Goal: Information Seeking & Learning: Check status

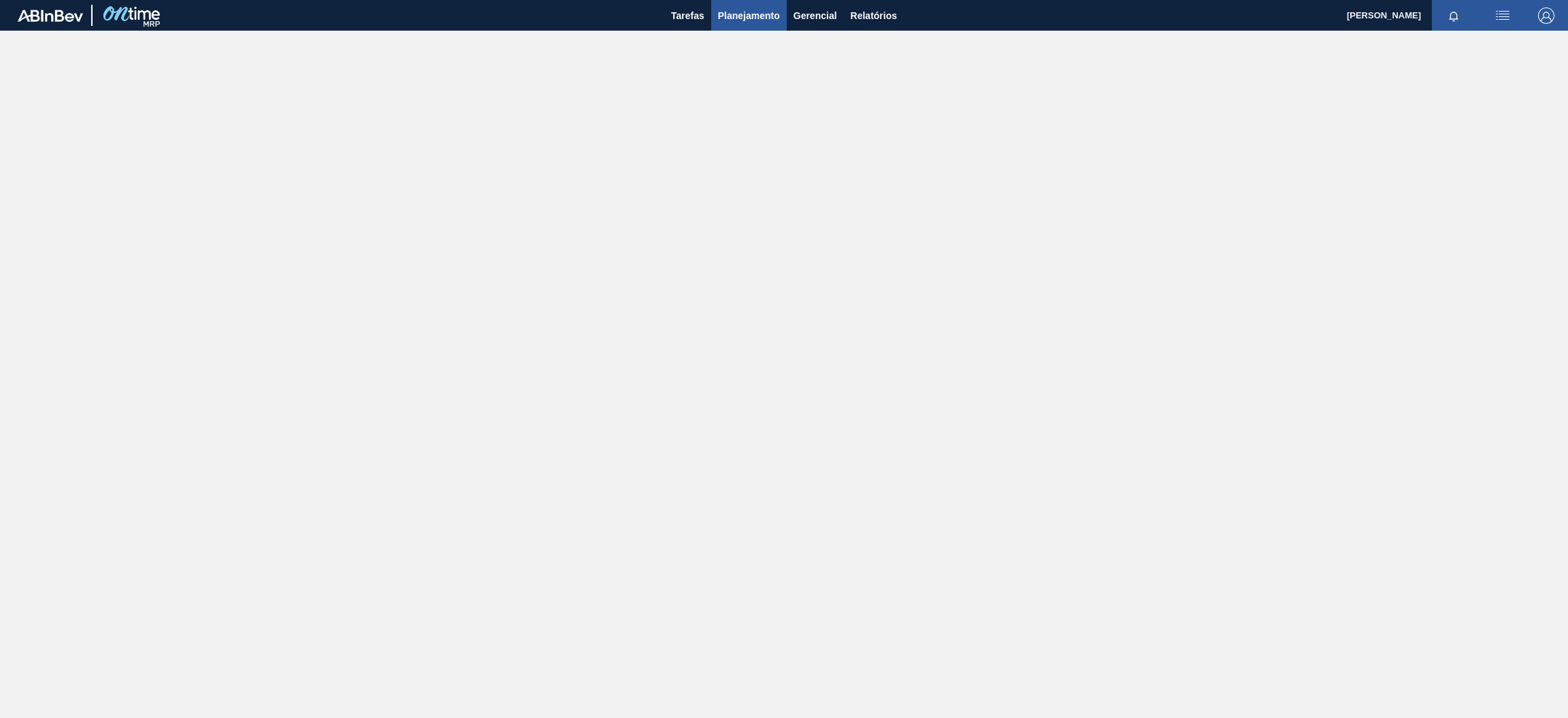
click at [741, 14] on span "Planejamento" at bounding box center [749, 15] width 62 height 16
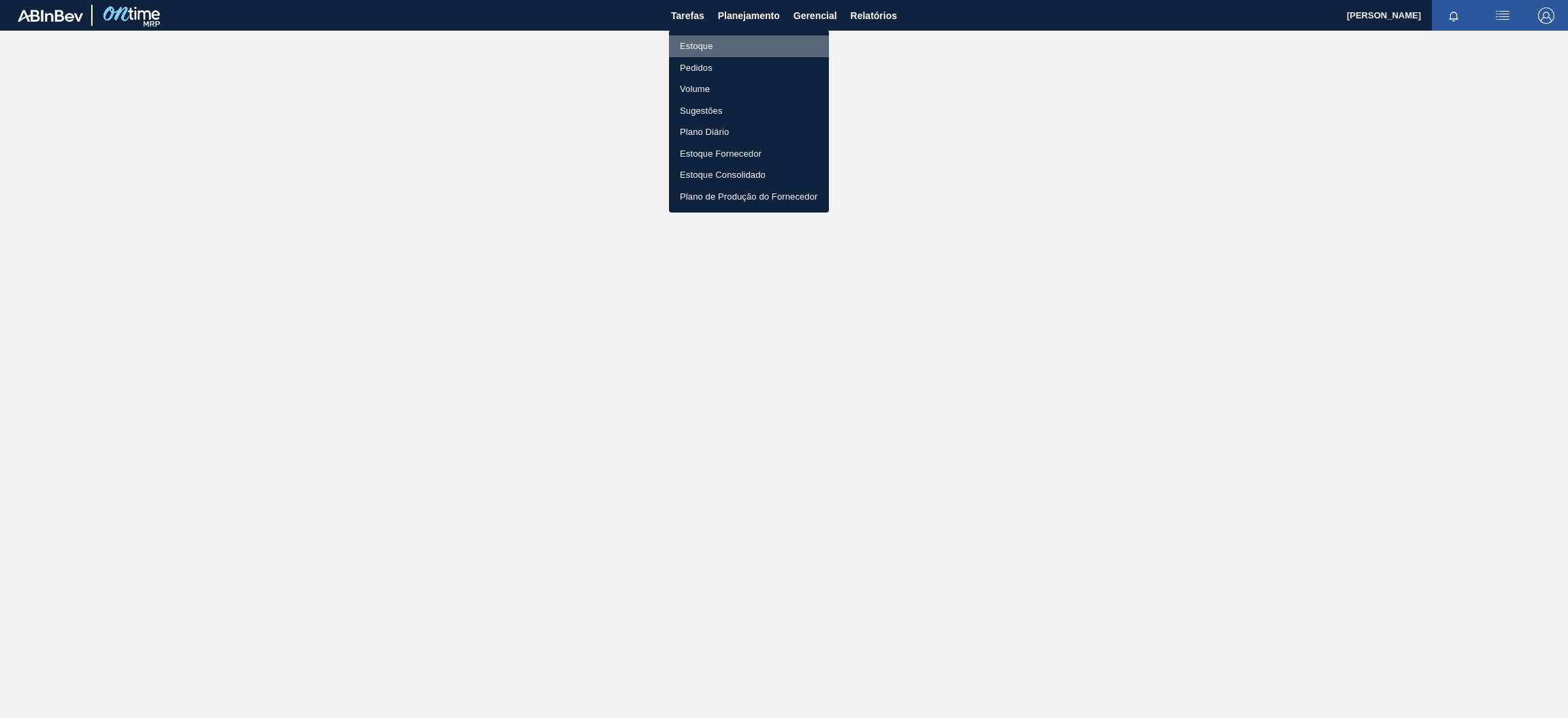
click at [720, 48] on li "Estoque" at bounding box center [749, 47] width 160 height 22
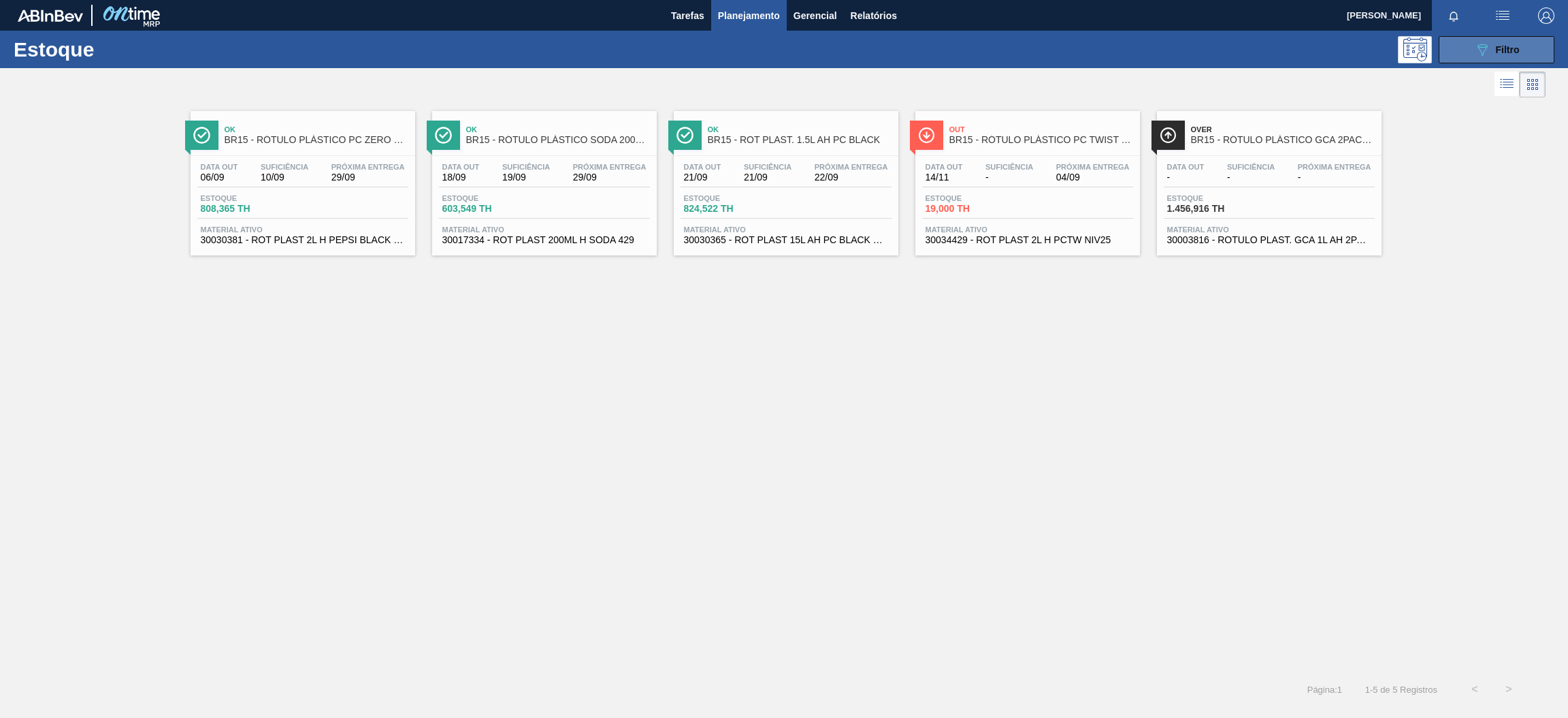
click at [1469, 56] on button "089F7B8B-B2A5-4AFE-B5C0-19BA573D28AC Filtro" at bounding box center [1497, 49] width 116 height 27
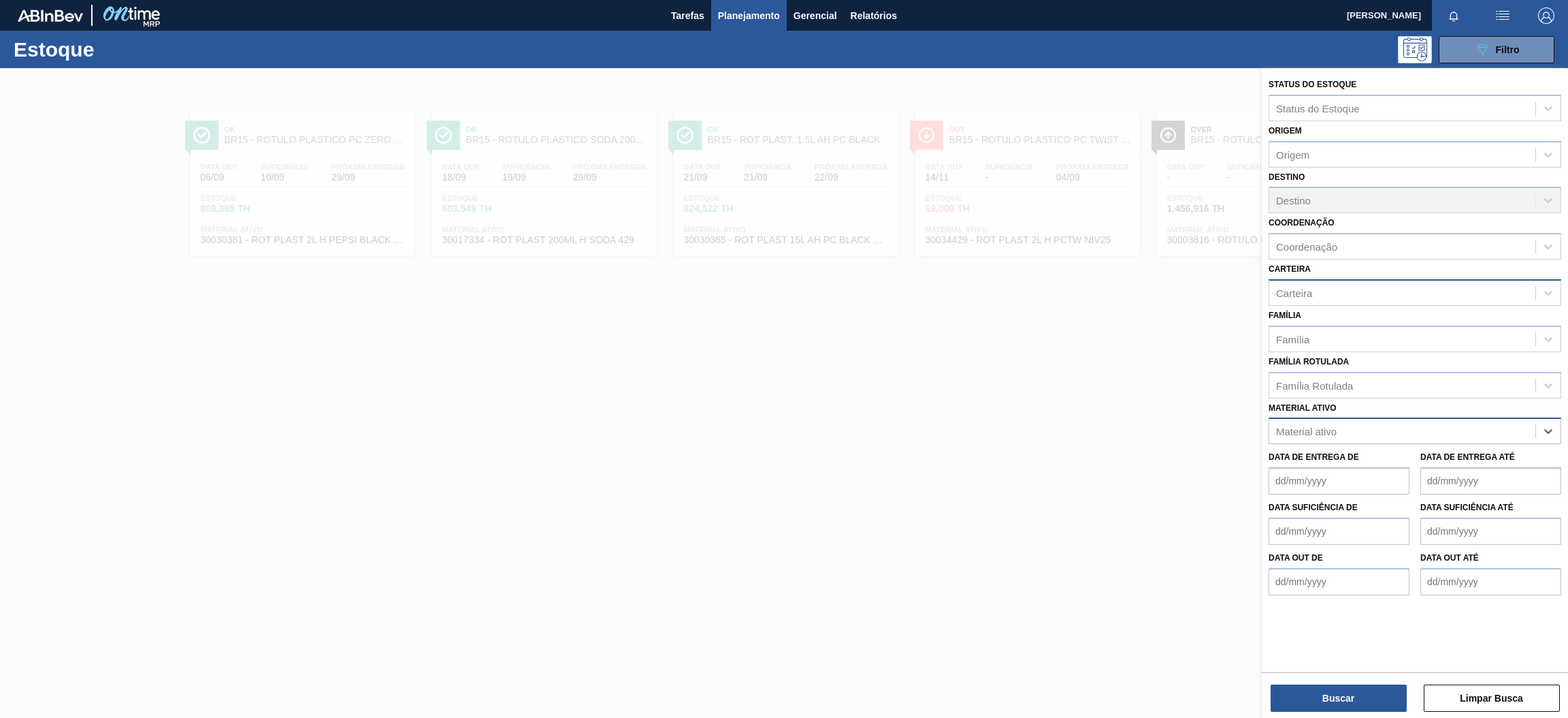
click at [1320, 293] on div "Carteira" at bounding box center [1402, 292] width 266 height 20
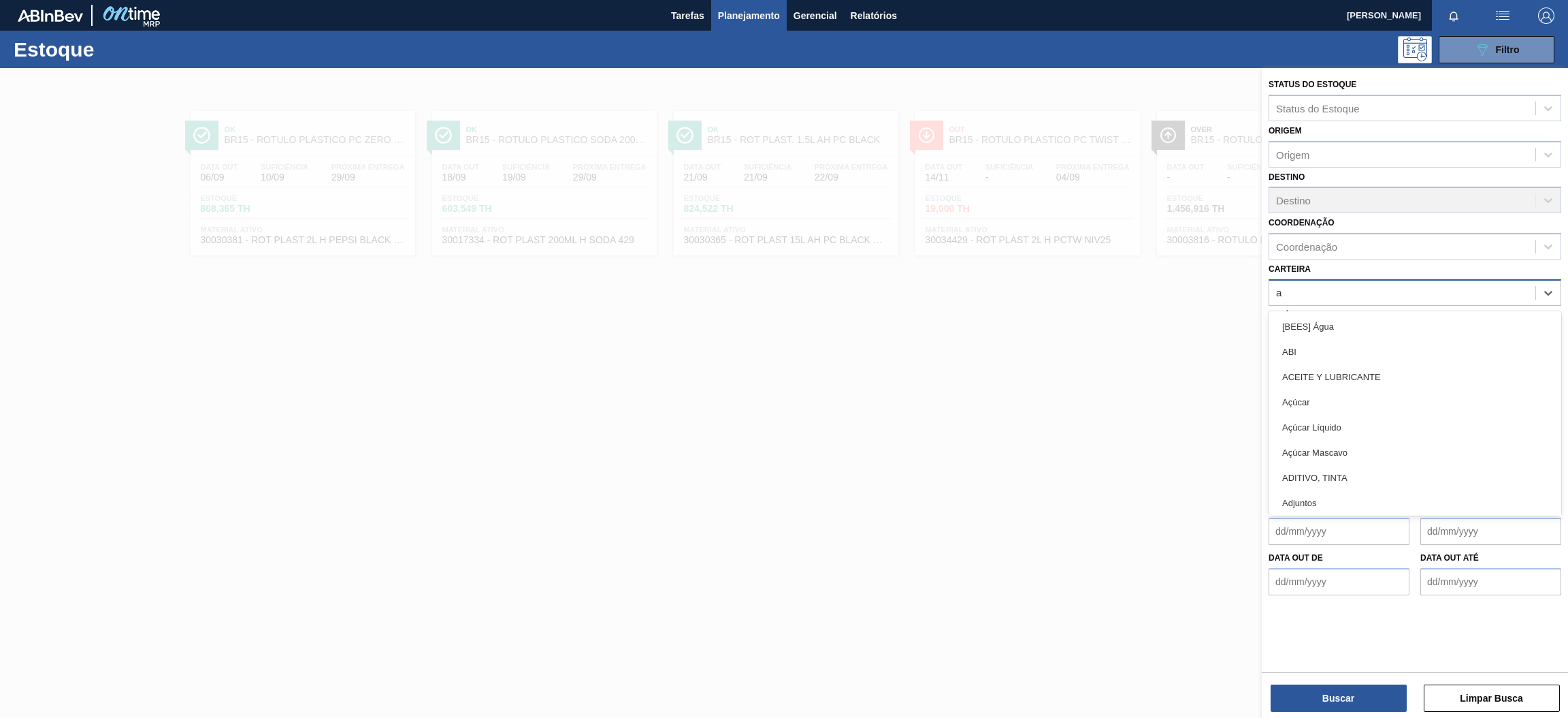
type input "aç"
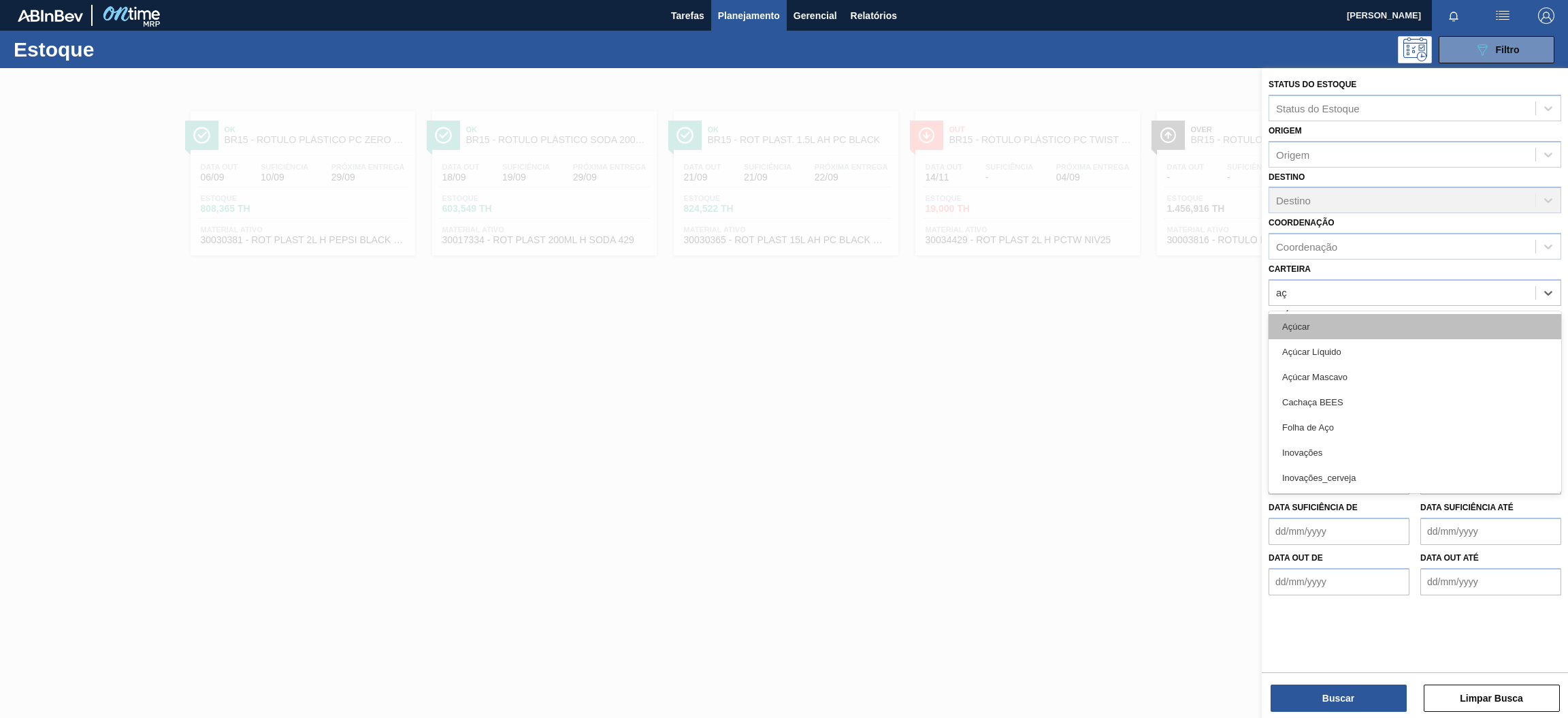
click at [1333, 328] on div "Açúcar" at bounding box center [1415, 327] width 293 height 26
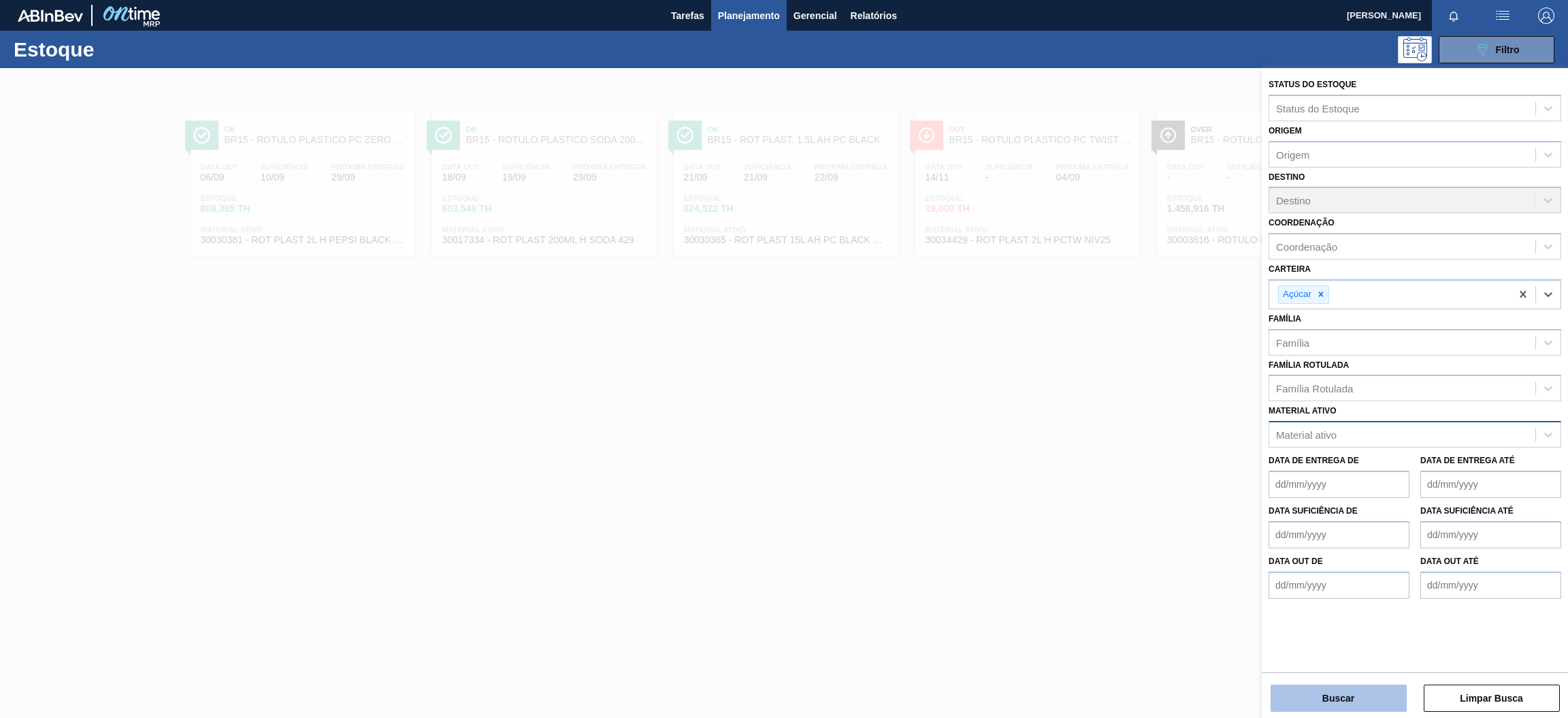
click at [1378, 701] on button "Buscar" at bounding box center [1339, 698] width 136 height 27
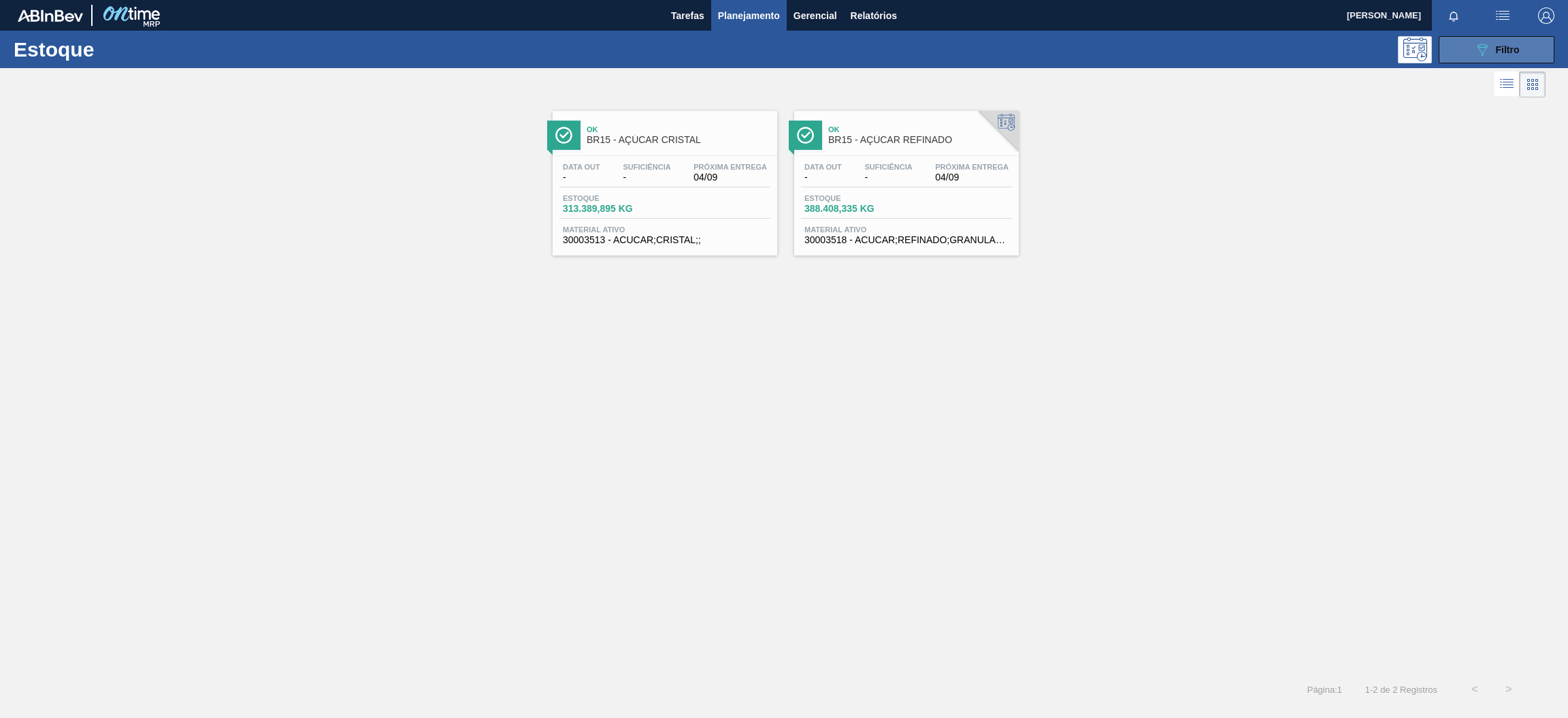
click at [1486, 45] on icon "089F7B8B-B2A5-4AFE-B5C0-19BA573D28AC" at bounding box center [1482, 49] width 16 height 16
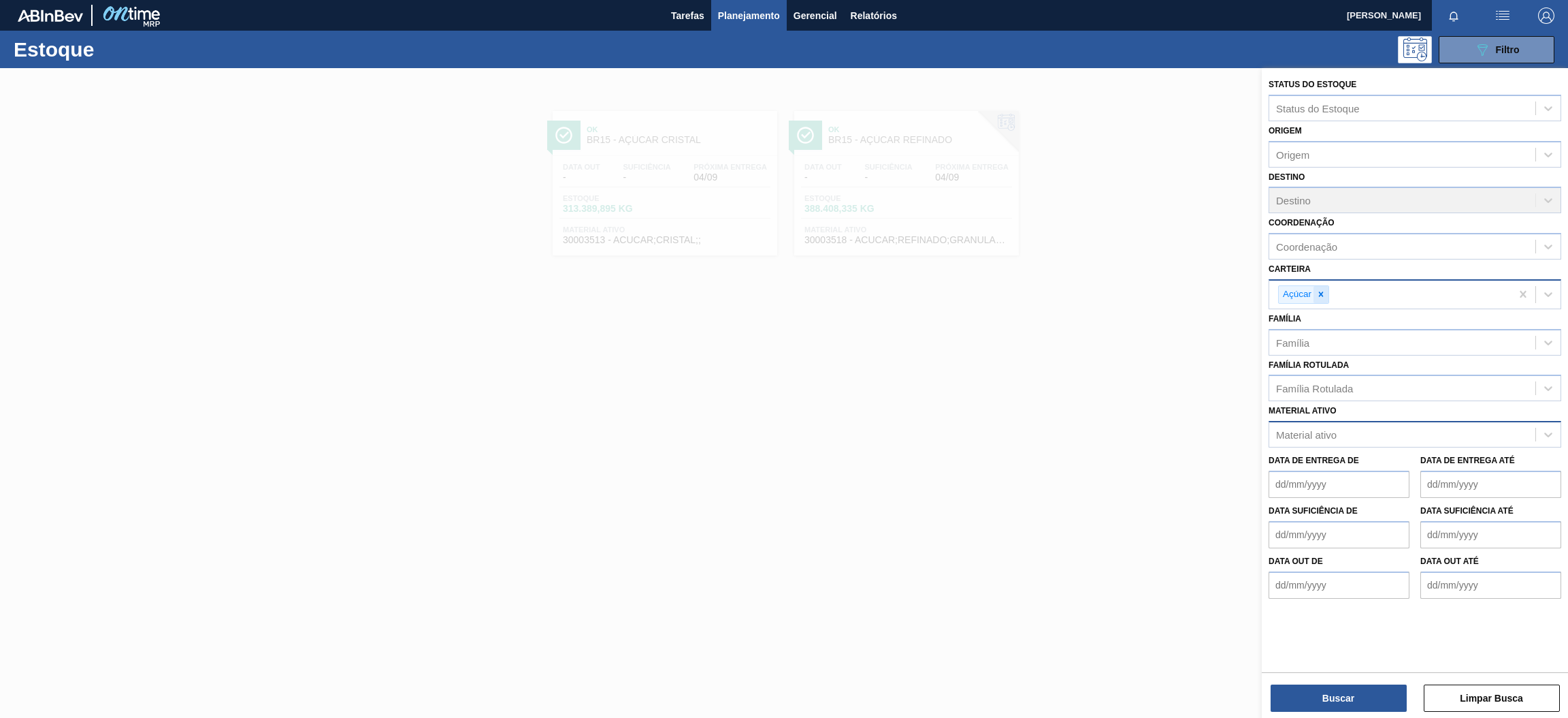
click at [1321, 289] on icon at bounding box center [1321, 293] width 9 height 9
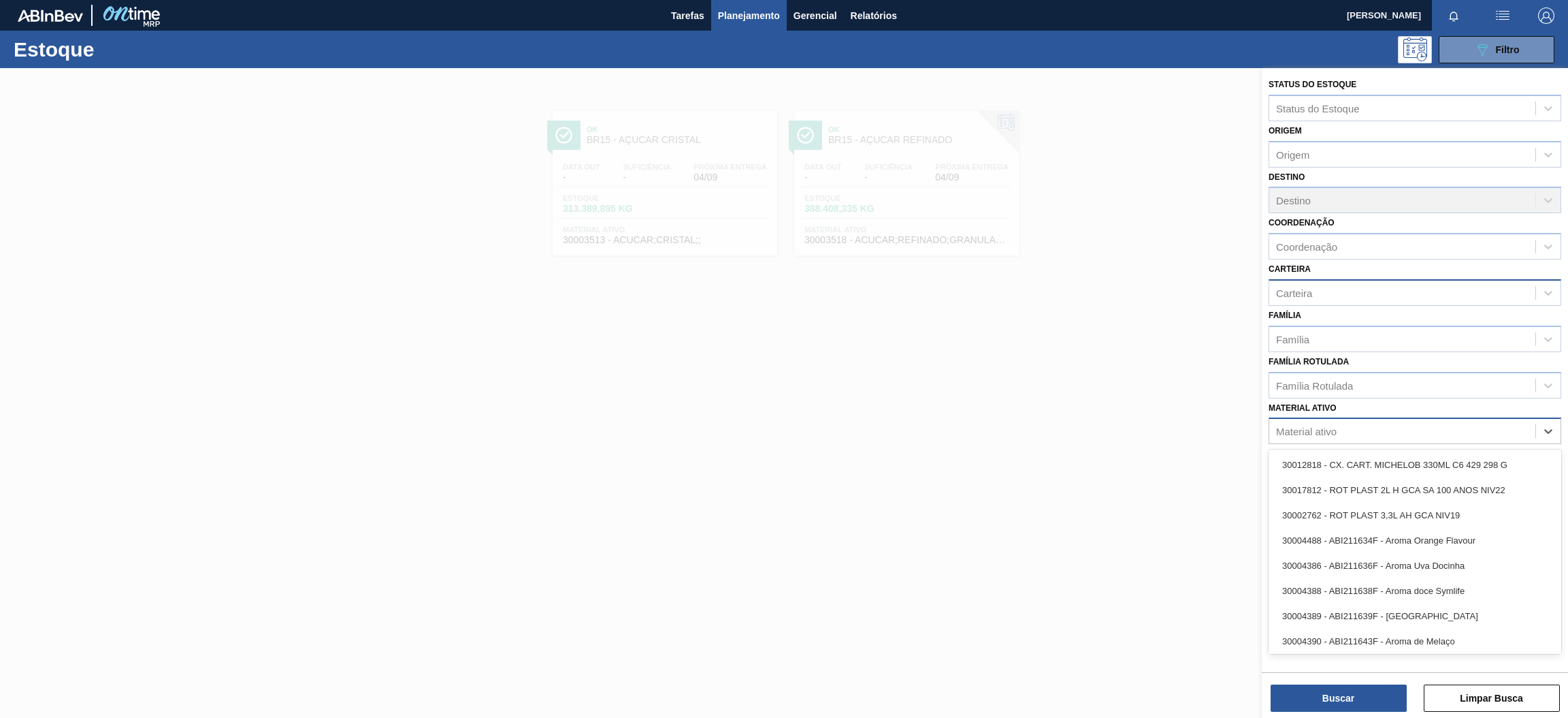
click at [1363, 429] on div "Material ativo" at bounding box center [1402, 431] width 266 height 20
paste ativo "30003826"
type ativo "30003826"
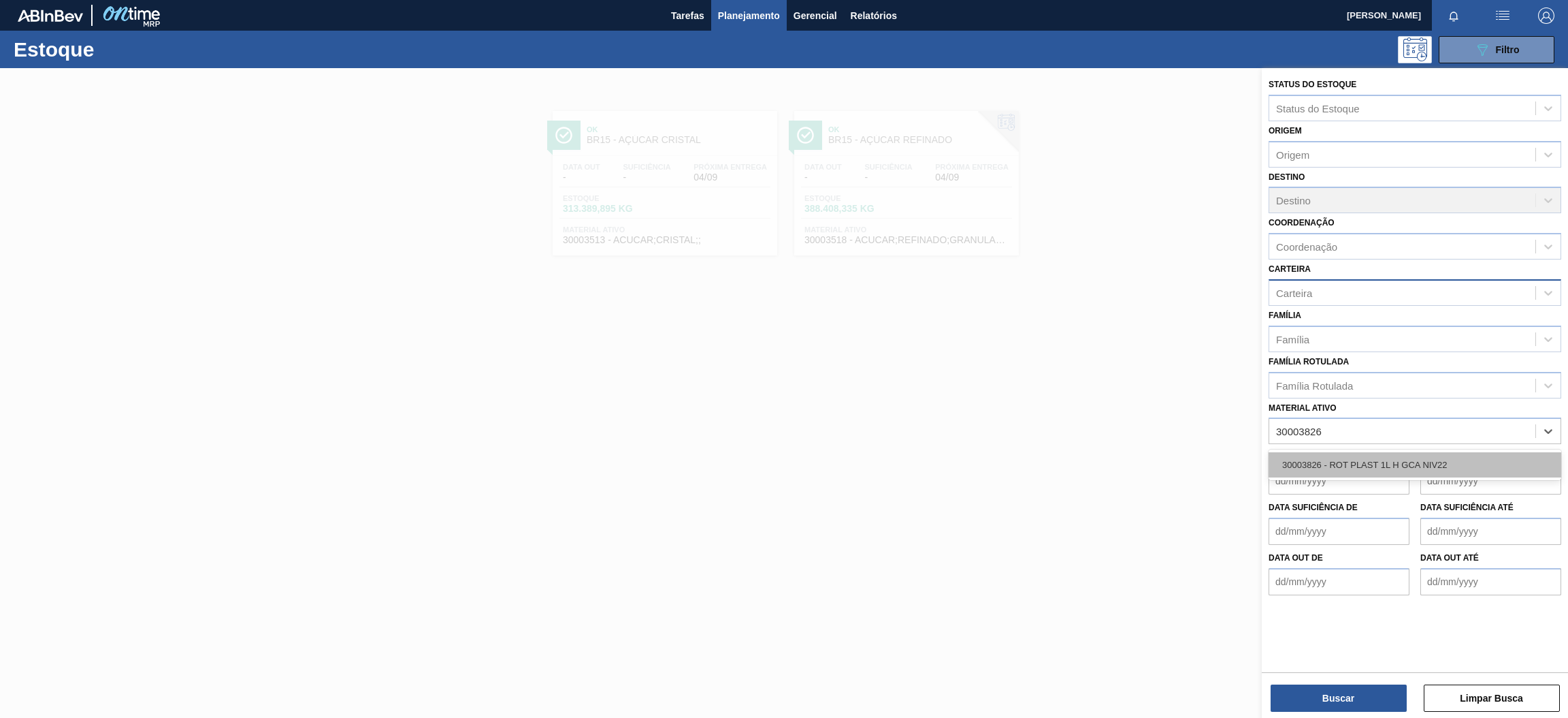
click at [1382, 465] on div "30003826 - ROT PLAST 1L H GCA NIV22" at bounding box center [1415, 465] width 293 height 26
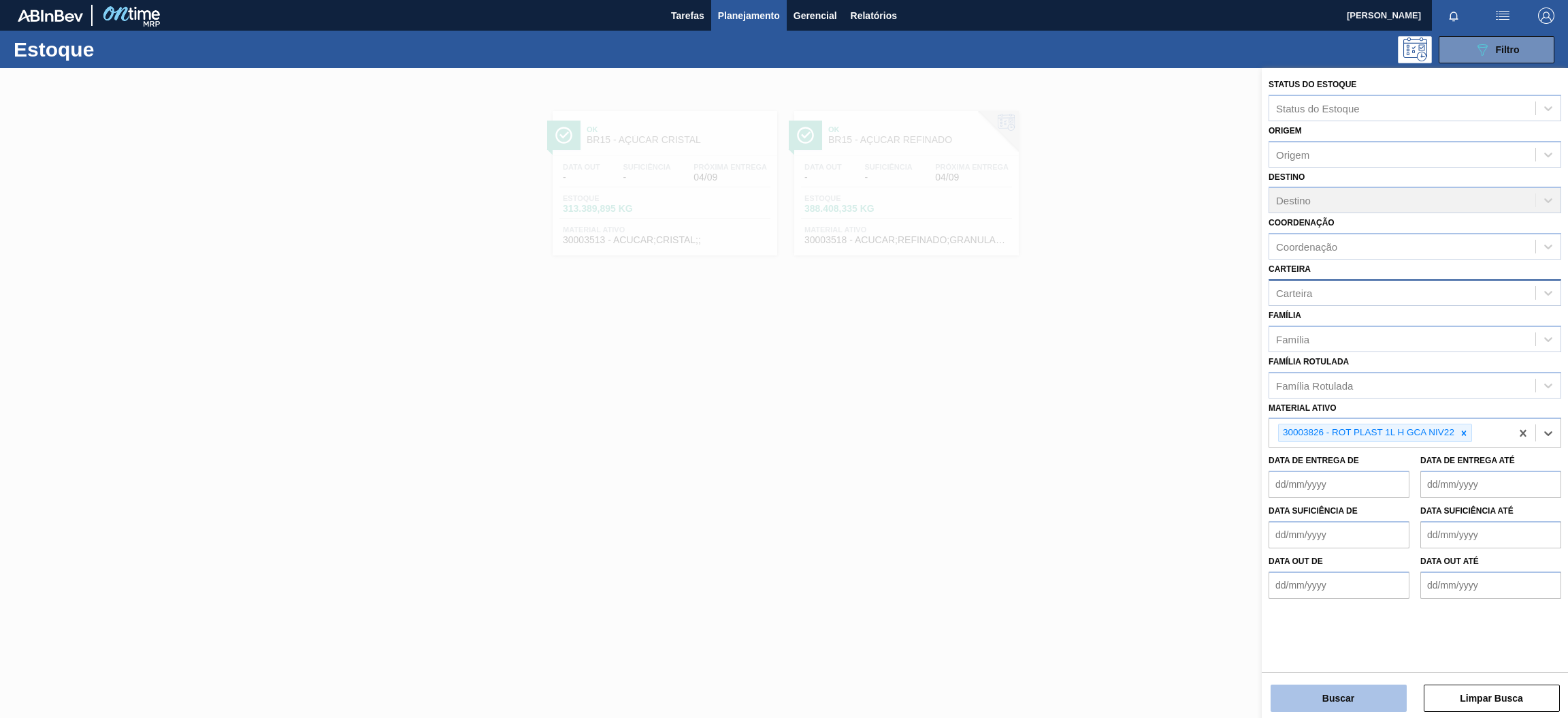
click at [1379, 709] on button "Buscar" at bounding box center [1339, 698] width 136 height 27
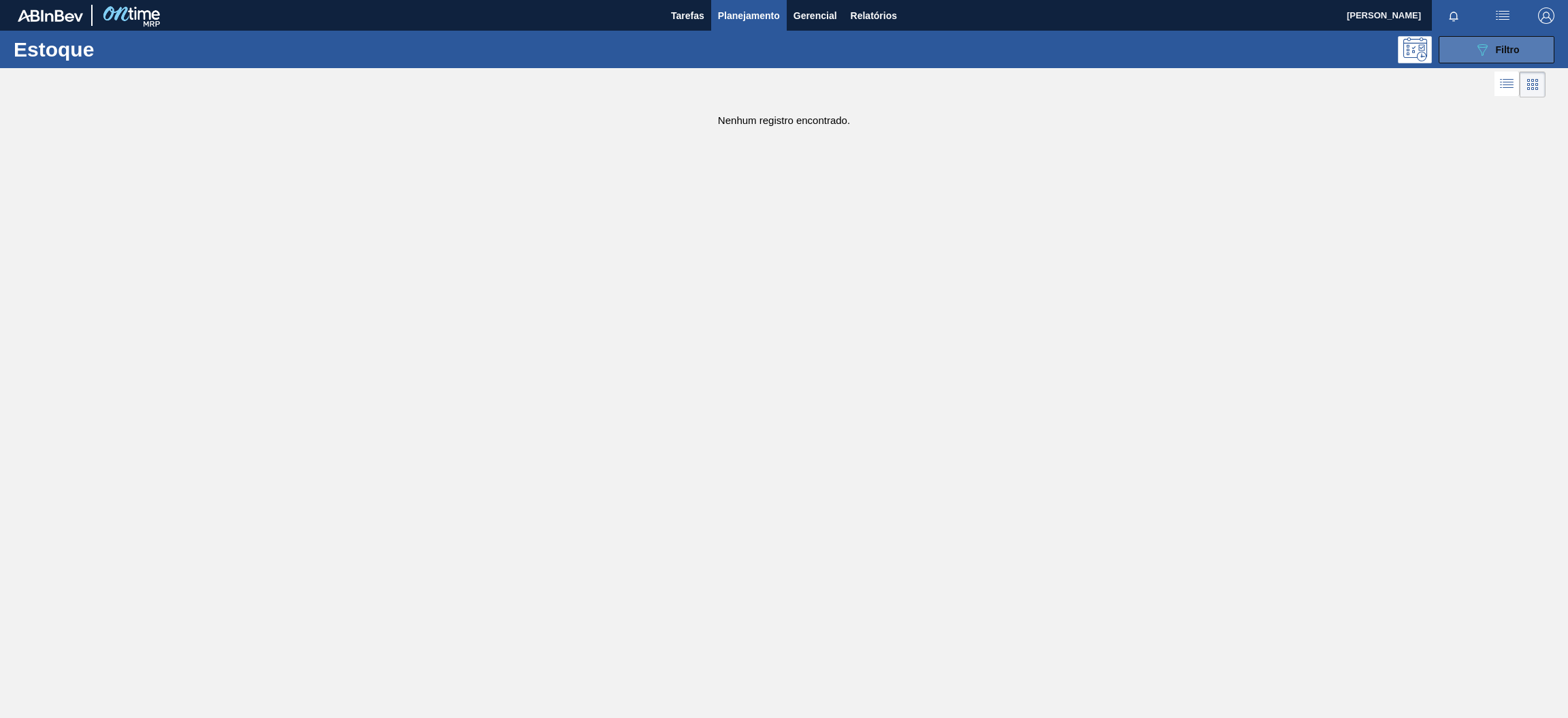
click at [1493, 53] on div "089F7B8B-B2A5-4AFE-B5C0-19BA573D28AC Filtro" at bounding box center [1497, 49] width 46 height 16
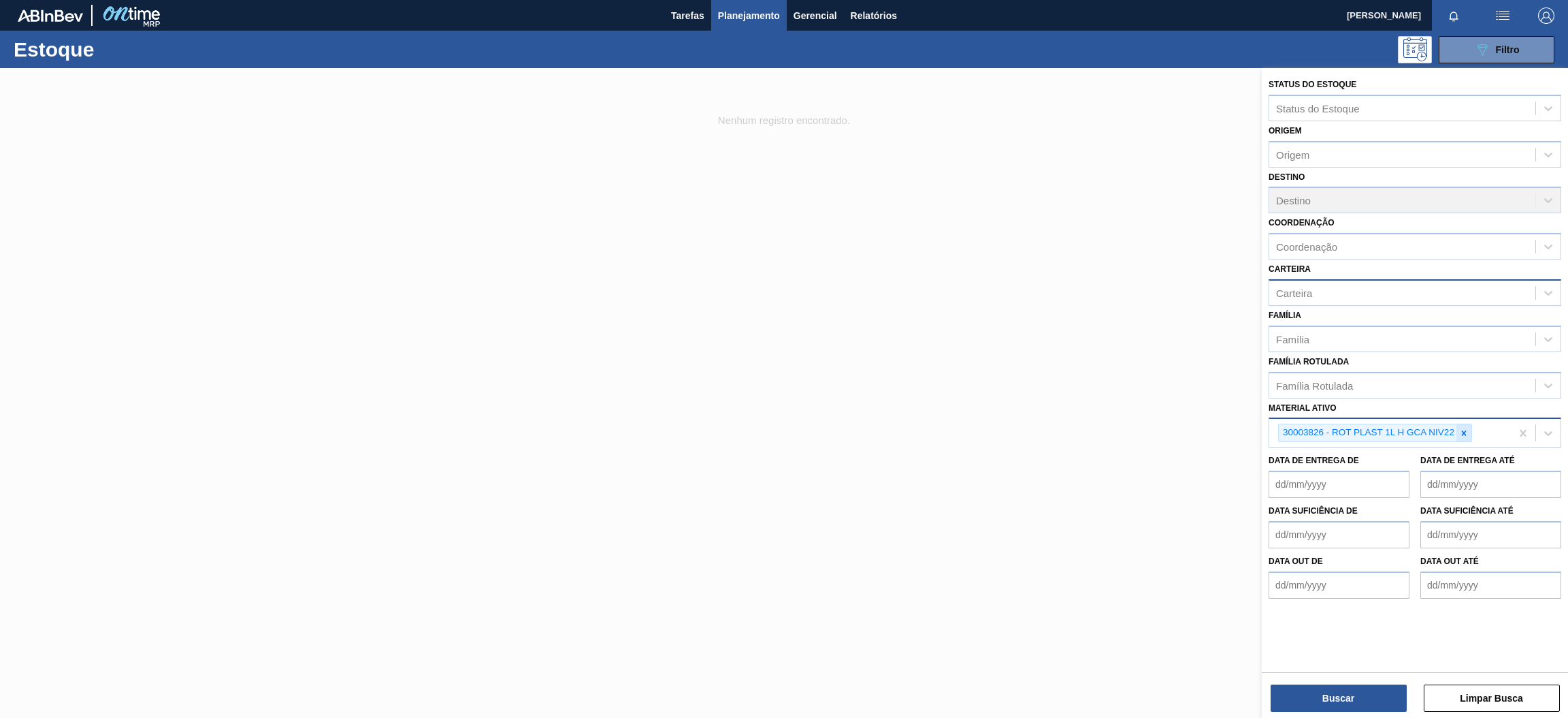
click at [1462, 429] on icon at bounding box center [1463, 433] width 9 height 9
click at [1314, 282] on div "Carteira" at bounding box center [1402, 292] width 266 height 20
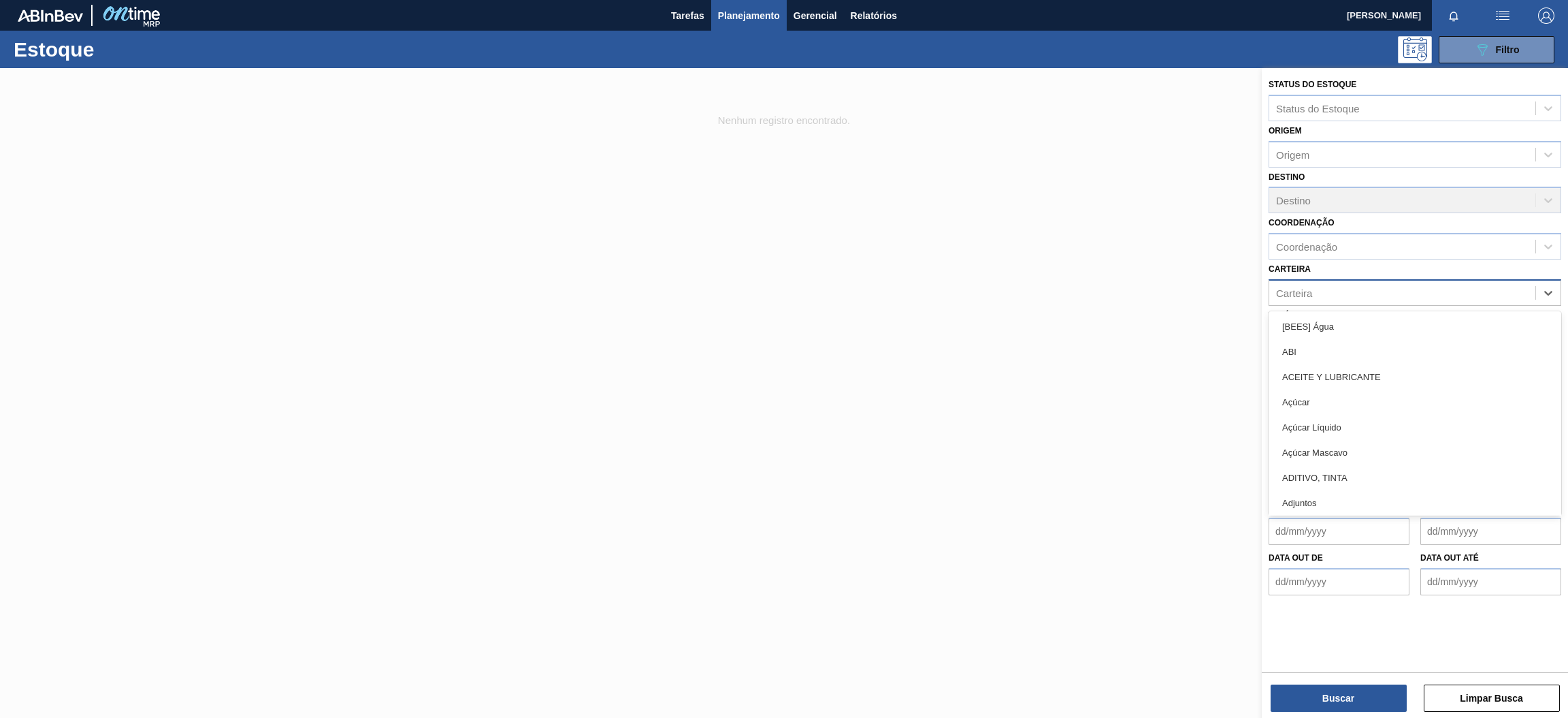
type input "e"
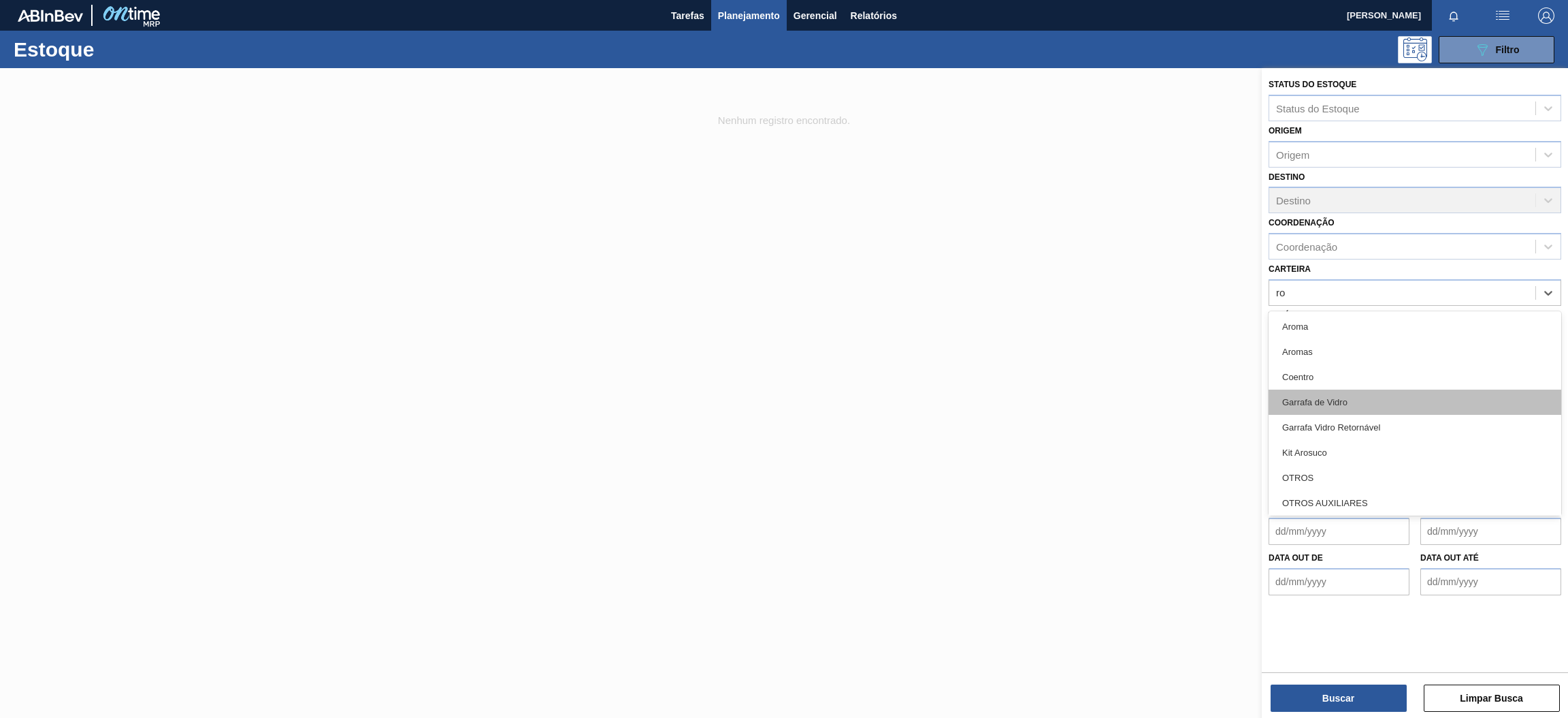
type input "r"
type input "ró"
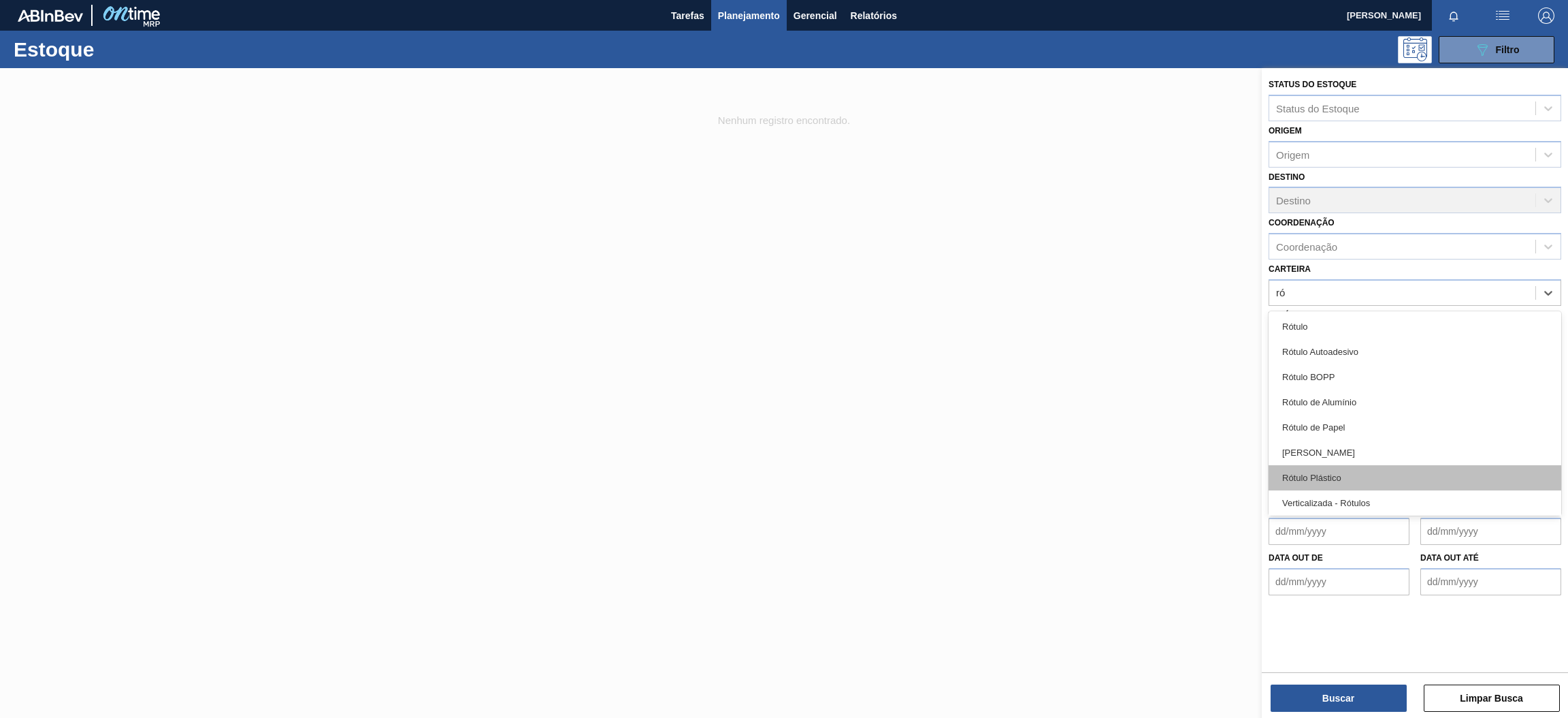
click at [1372, 478] on div "Rótulo Plástico" at bounding box center [1415, 478] width 293 height 26
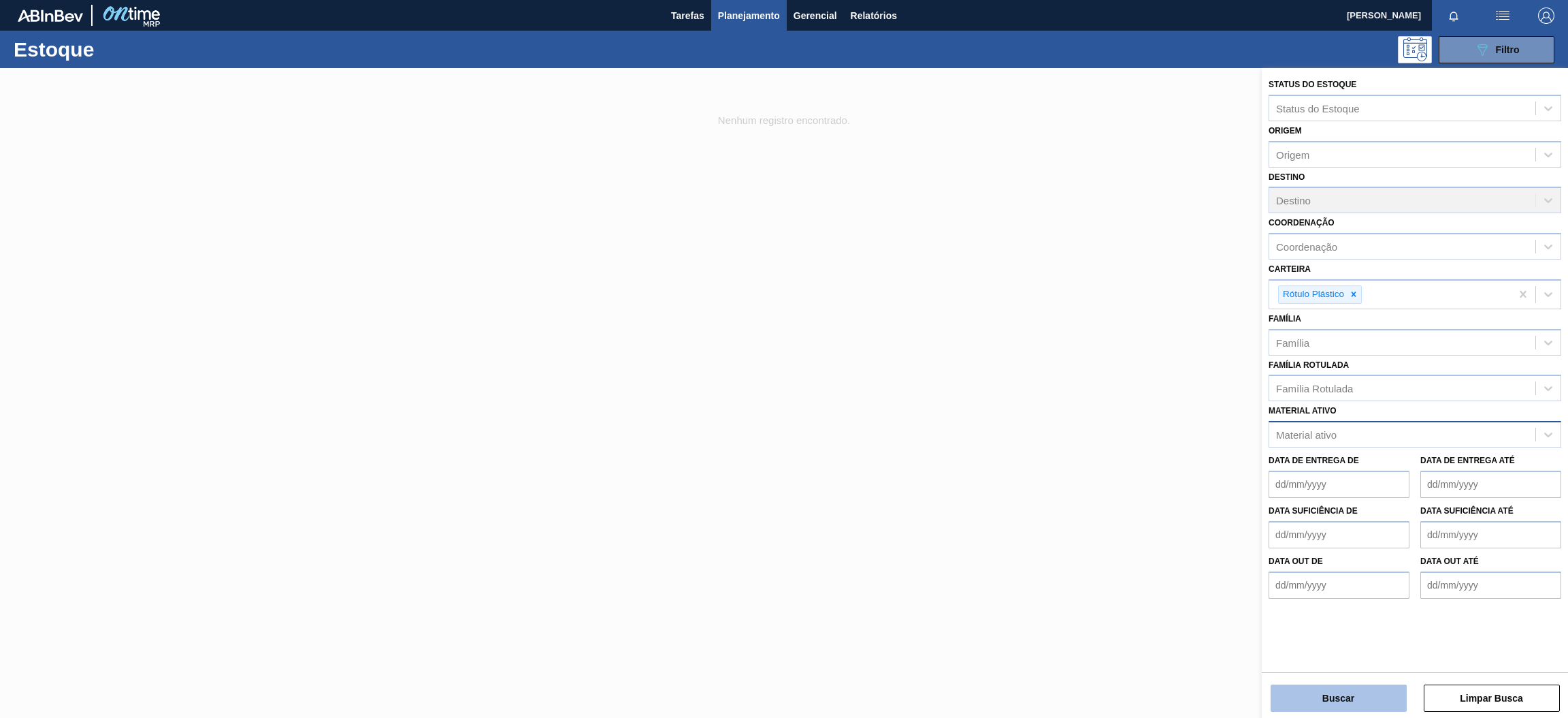
click at [1363, 707] on button "Buscar" at bounding box center [1339, 698] width 136 height 27
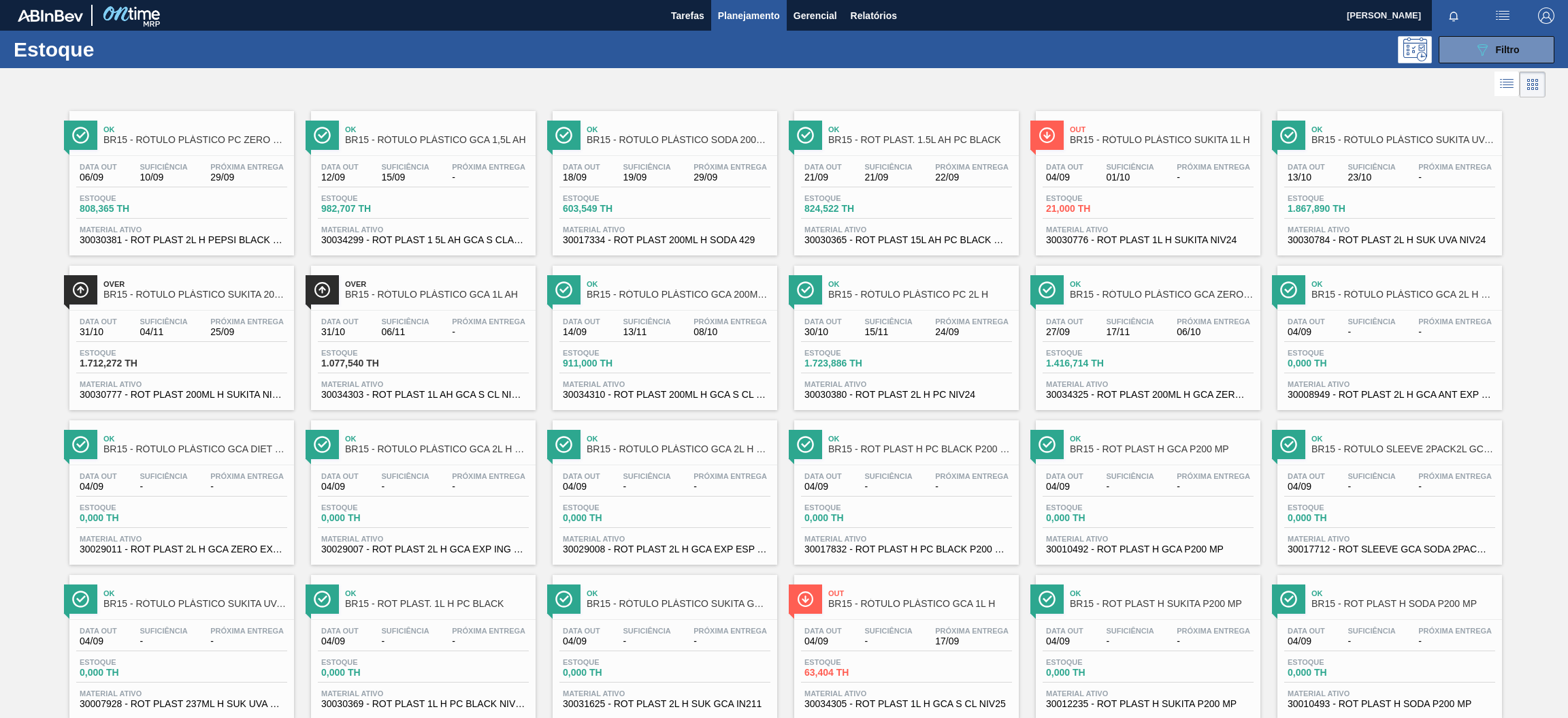
scroll to position [102, 0]
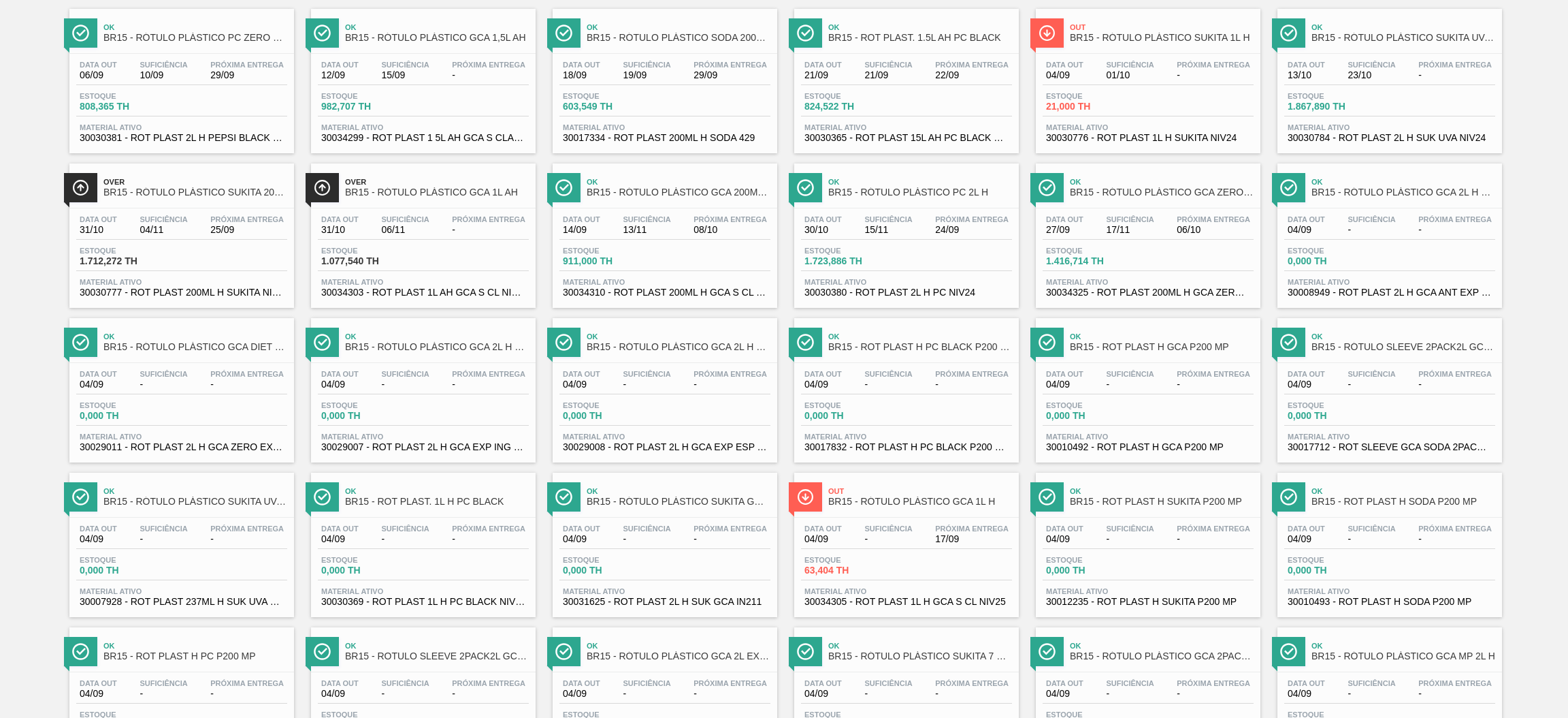
click at [970, 589] on span "Material ativo" at bounding box center [906, 591] width 204 height 9
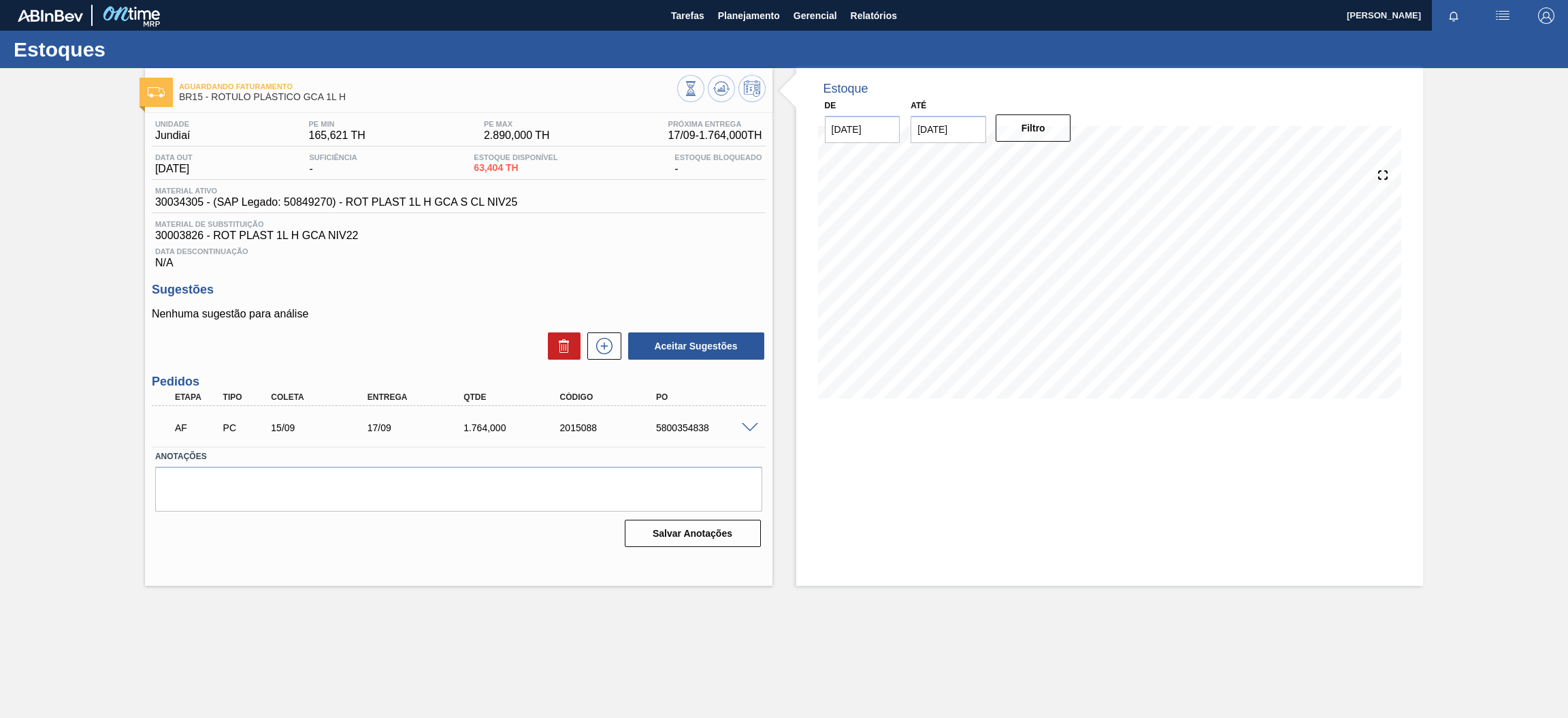
click at [742, 423] on span at bounding box center [750, 428] width 16 height 10
